Goal: Information Seeking & Learning: Learn about a topic

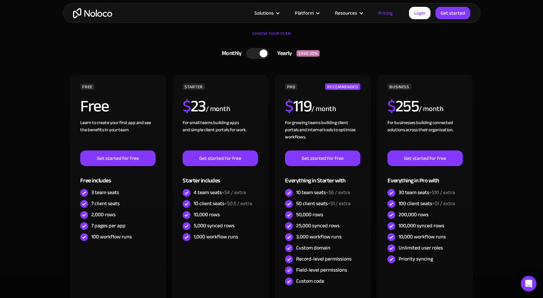
scroll to position [196, 0]
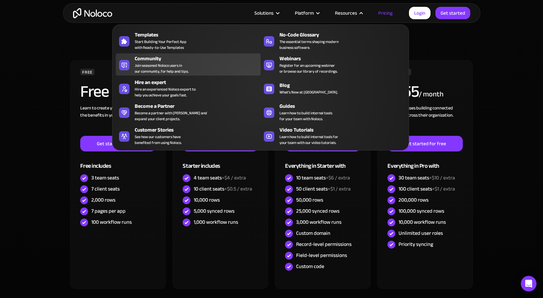
click at [164, 62] on div "Community" at bounding box center [199, 59] width 129 height 8
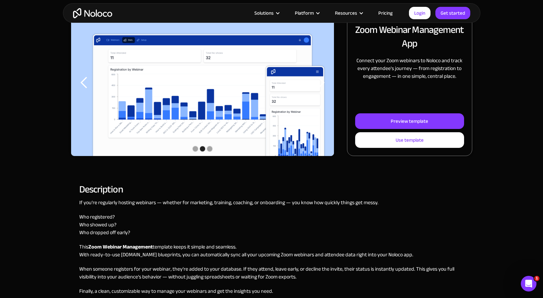
scroll to position [98, 0]
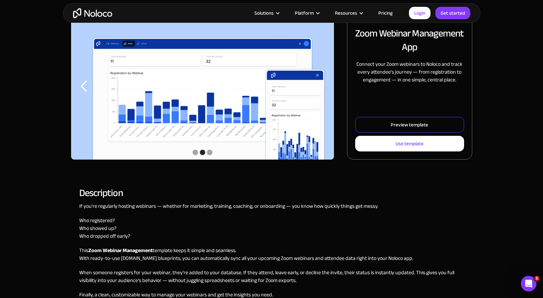
click at [415, 126] on div "Preview template" at bounding box center [408, 125] width 37 height 8
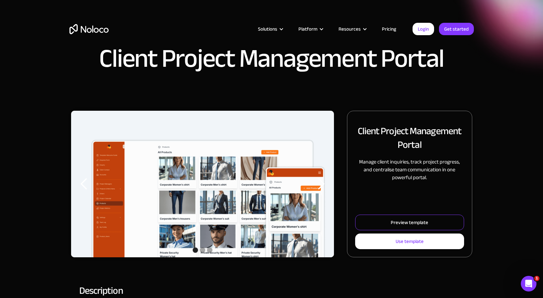
click at [393, 220] on div "Preview template" at bounding box center [408, 222] width 37 height 8
